Goal: Task Accomplishment & Management: Manage account settings

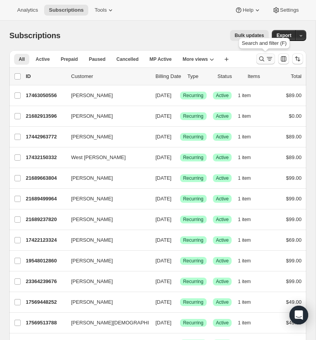
click at [262, 57] on icon "Search and filter results" at bounding box center [261, 59] width 5 height 5
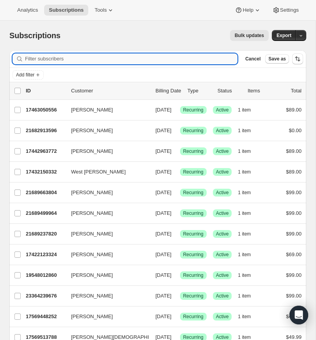
click at [50, 58] on input "Filter subscribers" at bounding box center [131, 58] width 212 height 11
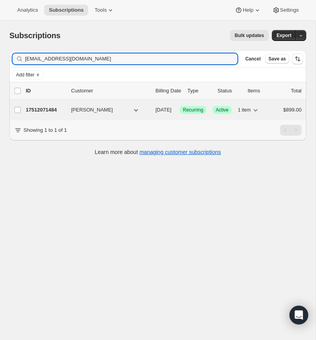
type input "[EMAIL_ADDRESS][DOMAIN_NAME]"
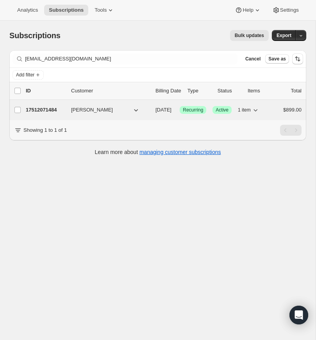
click at [51, 110] on p "17512071484" at bounding box center [45, 110] width 39 height 8
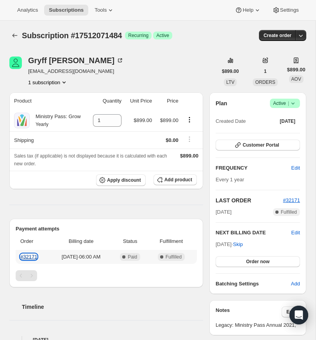
click at [30, 260] on link "#32171" at bounding box center [28, 257] width 17 height 6
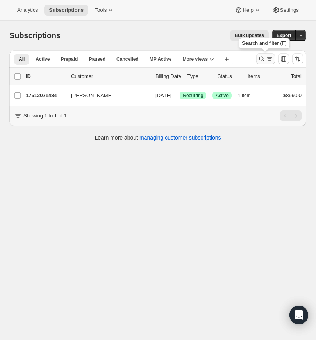
click at [261, 57] on icon "Search and filter results" at bounding box center [261, 59] width 8 height 8
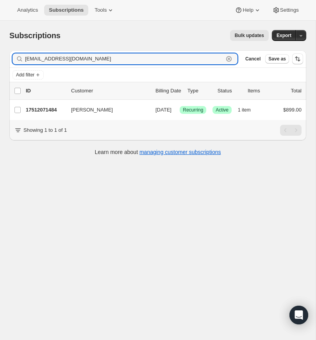
click at [231, 59] on icon "button" at bounding box center [228, 58] width 5 height 5
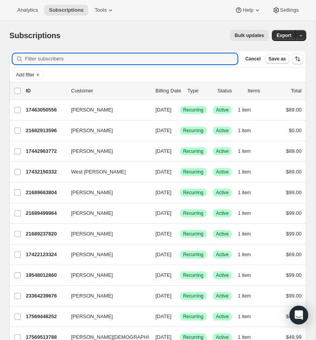
paste input "[EMAIL_ADDRESS][DOMAIN_NAME]"
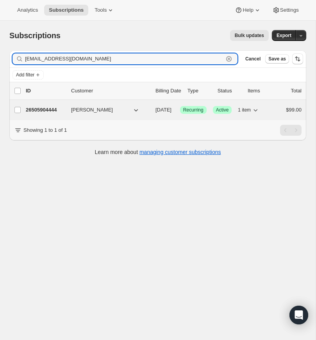
type input "[EMAIL_ADDRESS][DOMAIN_NAME]"
click at [42, 108] on p "26505904444" at bounding box center [45, 110] width 39 height 8
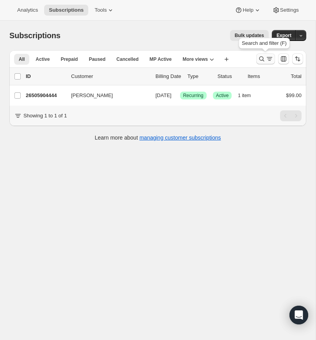
click at [258, 57] on icon "Search and filter results" at bounding box center [261, 59] width 8 height 8
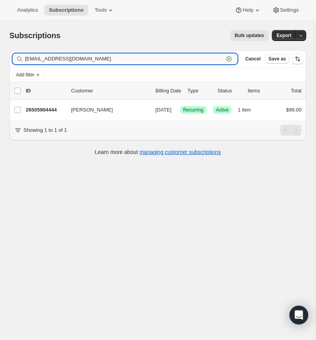
drag, startPoint x: 229, startPoint y: 58, endPoint x: 94, endPoint y: 60, distance: 135.0
click at [229, 58] on icon "button" at bounding box center [228, 59] width 3 height 3
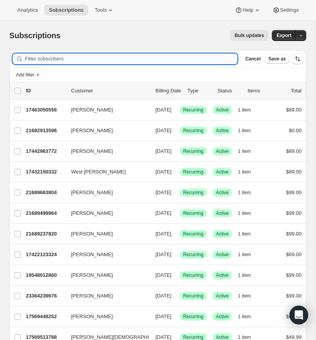
paste input "[EMAIL_ADDRESS][DOMAIN_NAME]"
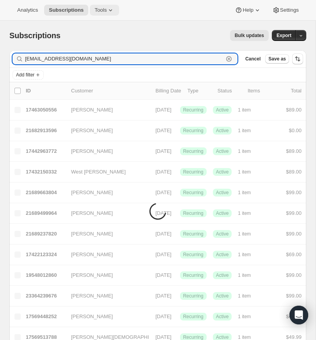
type input "[EMAIL_ADDRESS][DOMAIN_NAME]"
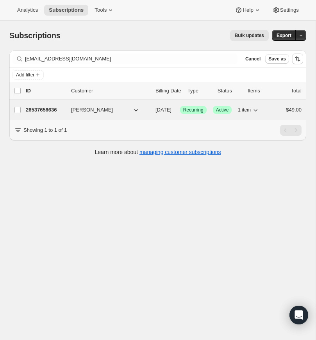
click at [50, 110] on p "26537656636" at bounding box center [45, 110] width 39 height 8
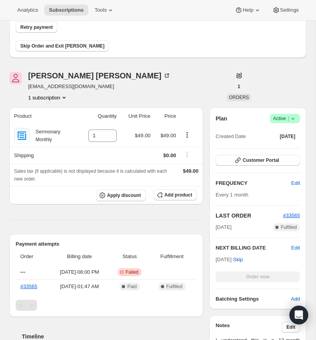
scroll to position [78, 0]
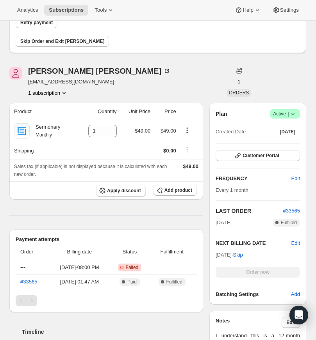
click at [292, 112] on icon at bounding box center [293, 114] width 8 height 8
click at [279, 140] on span "Cancel subscription" at bounding box center [282, 143] width 44 height 6
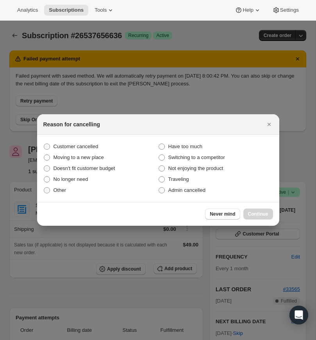
scroll to position [0, 0]
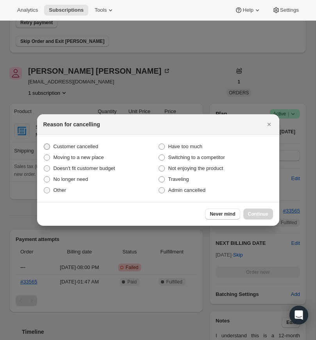
click at [48, 146] on span ":rqv:" at bounding box center [47, 147] width 6 height 6
click at [44, 144] on input "Customer cancelled" at bounding box center [44, 144] width 0 height 0
radio input "true"
click at [258, 213] on span "Continue" at bounding box center [258, 214] width 20 height 6
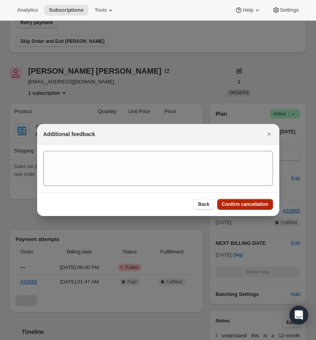
click at [236, 204] on span "Confirm cancellation" at bounding box center [245, 204] width 46 height 6
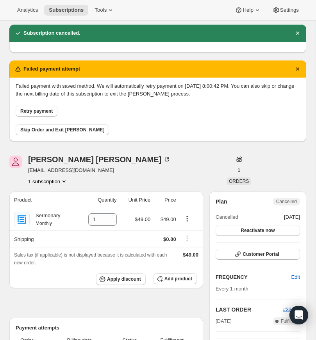
scroll to position [14, 0]
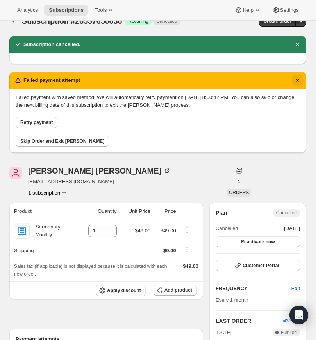
click at [297, 77] on icon "Dismiss notification" at bounding box center [297, 80] width 8 height 8
